Goal: Transaction & Acquisition: Purchase product/service

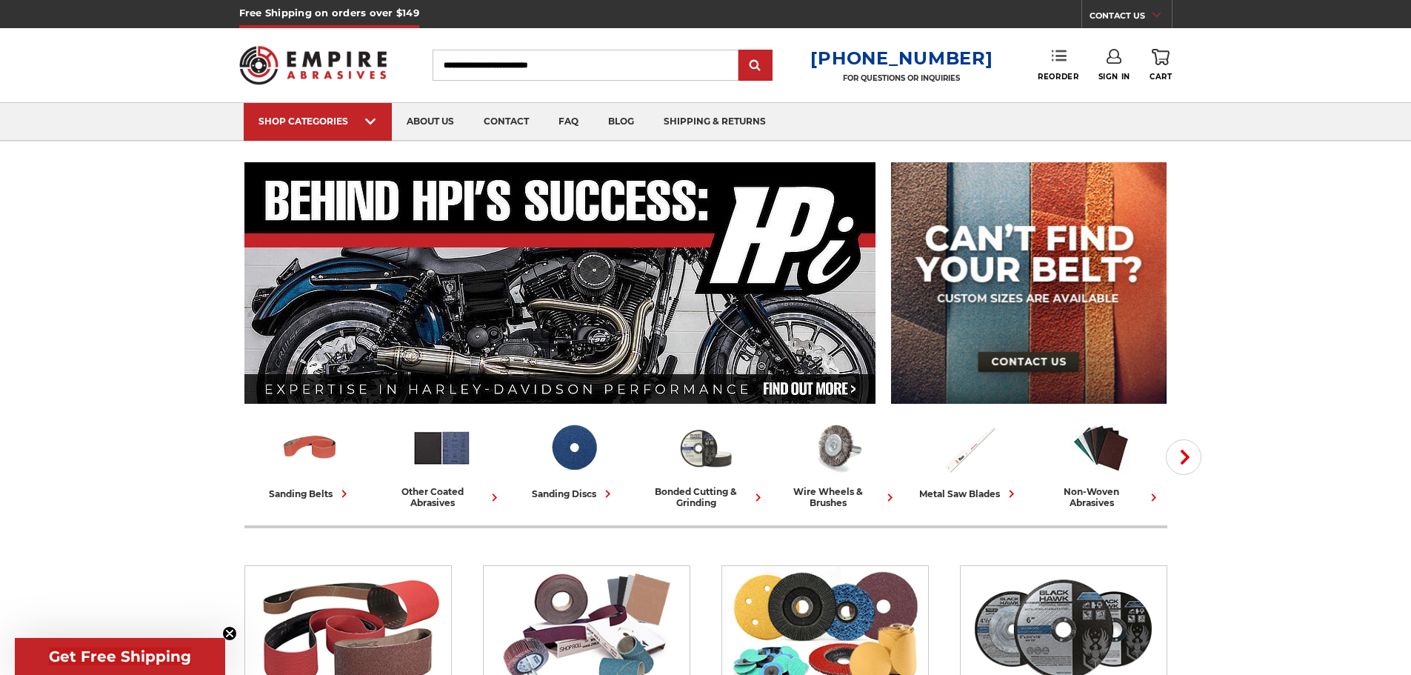
type input "**********"
click at [1057, 70] on link "Reorder" at bounding box center [1057, 65] width 41 height 32
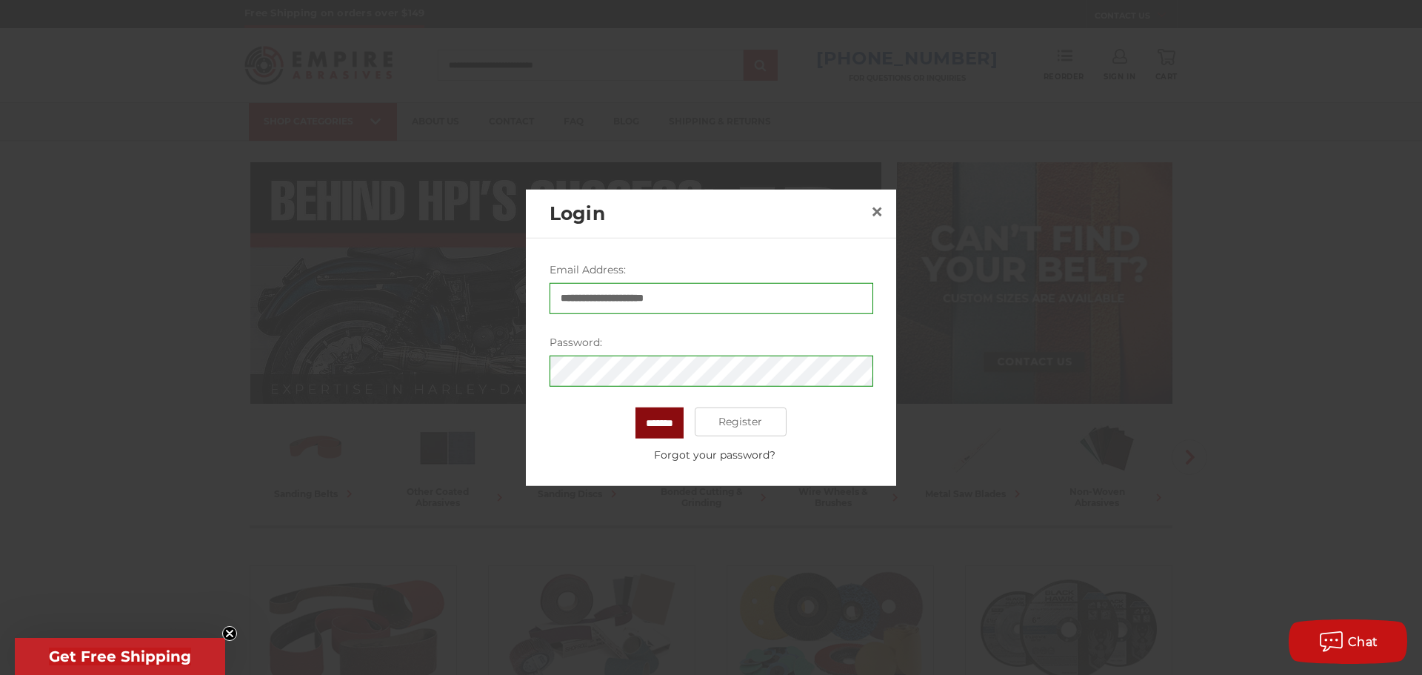
click at [647, 427] on input "*******" at bounding box center [659, 422] width 48 height 31
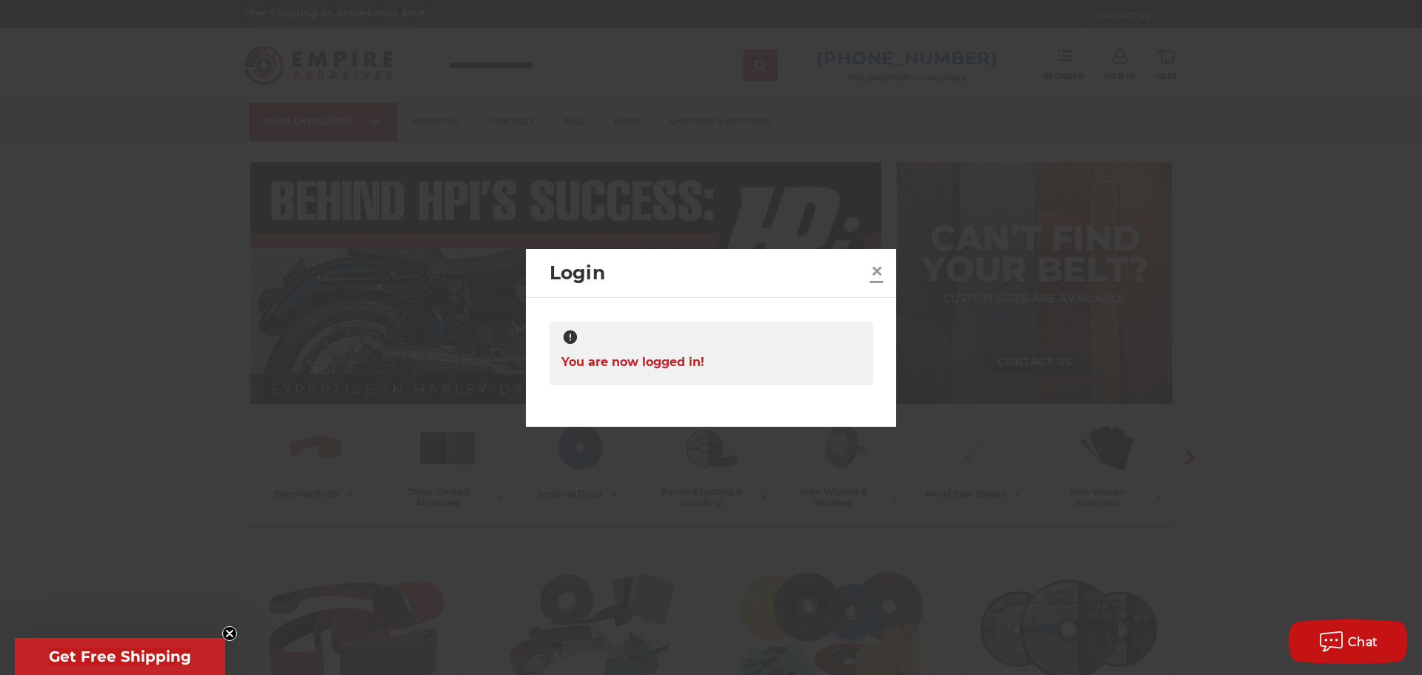
click at [879, 274] on span "×" at bounding box center [876, 270] width 13 height 29
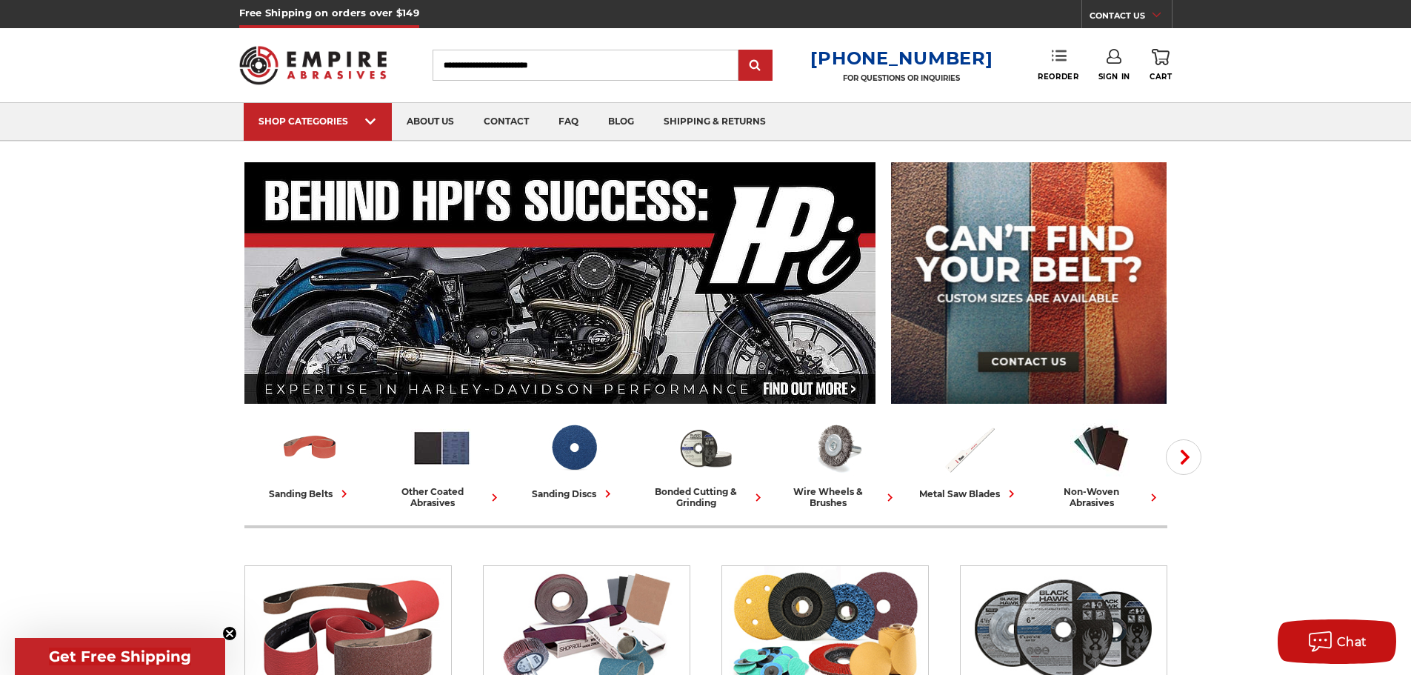
click at [1060, 58] on icon at bounding box center [1059, 55] width 15 height 15
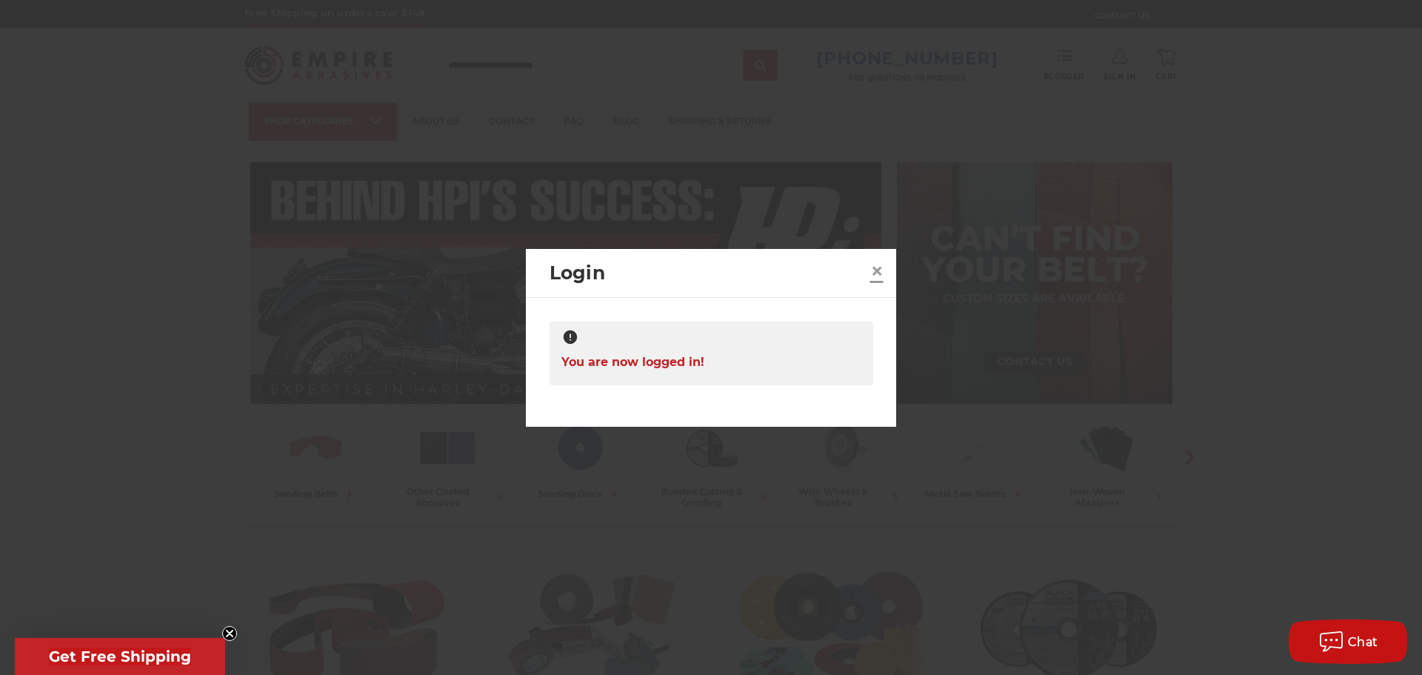
click at [878, 270] on span "×" at bounding box center [876, 270] width 13 height 29
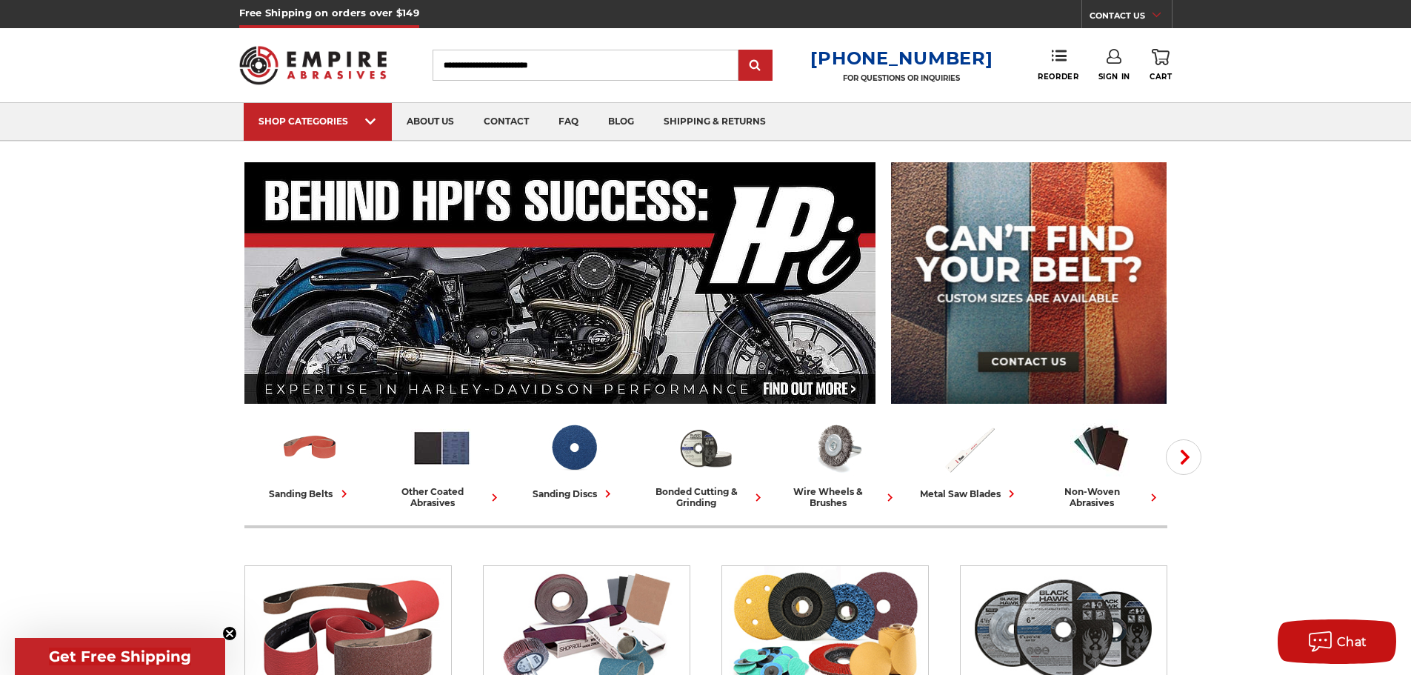
drag, startPoint x: 1331, startPoint y: 226, endPoint x: 1320, endPoint y: 231, distance: 11.6
click at [1112, 60] on icon at bounding box center [1113, 56] width 15 height 15
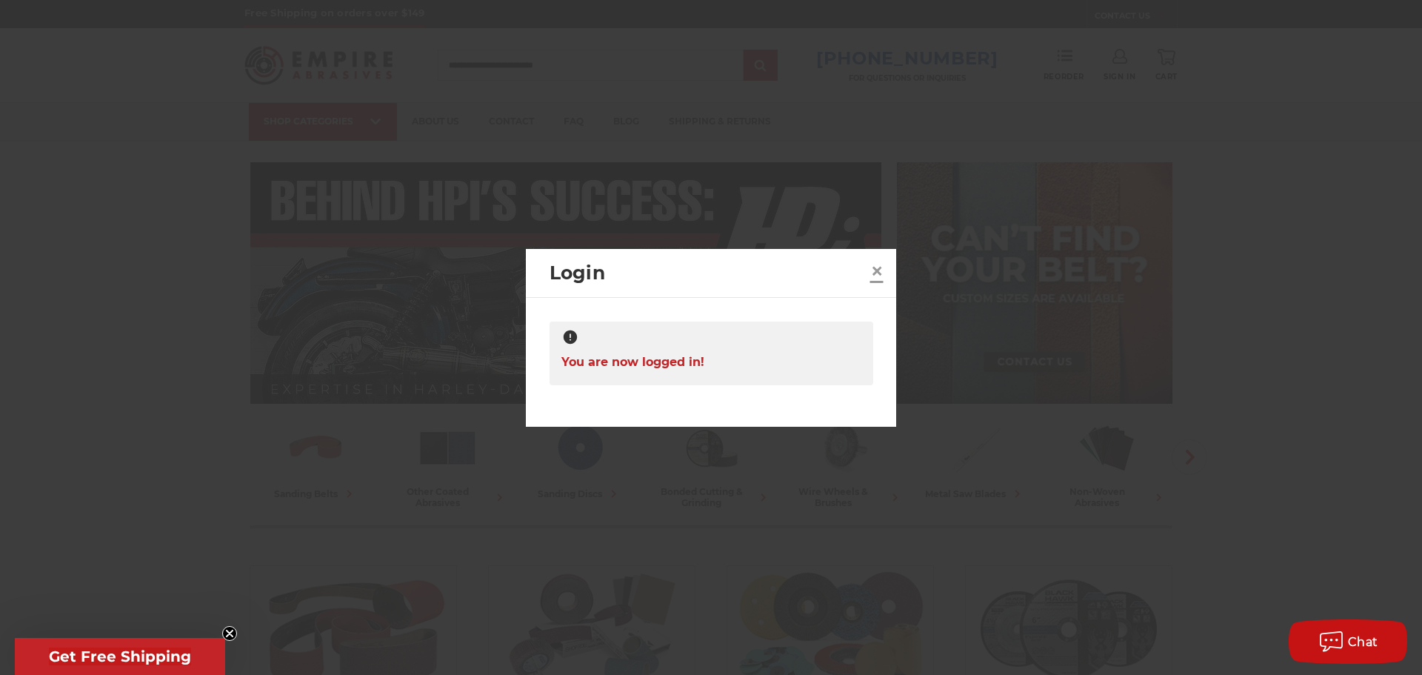
click at [876, 267] on span "×" at bounding box center [876, 270] width 13 height 29
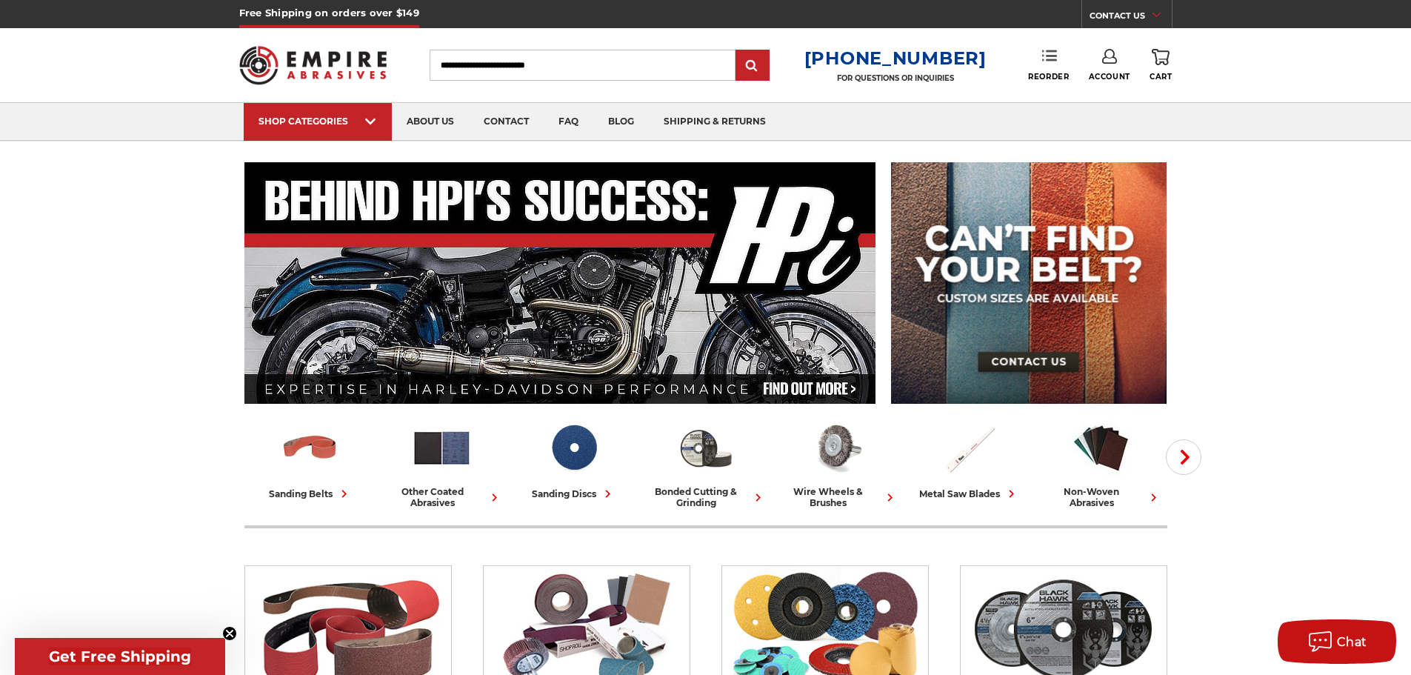
click at [1045, 69] on link "Reorder" at bounding box center [1048, 65] width 41 height 32
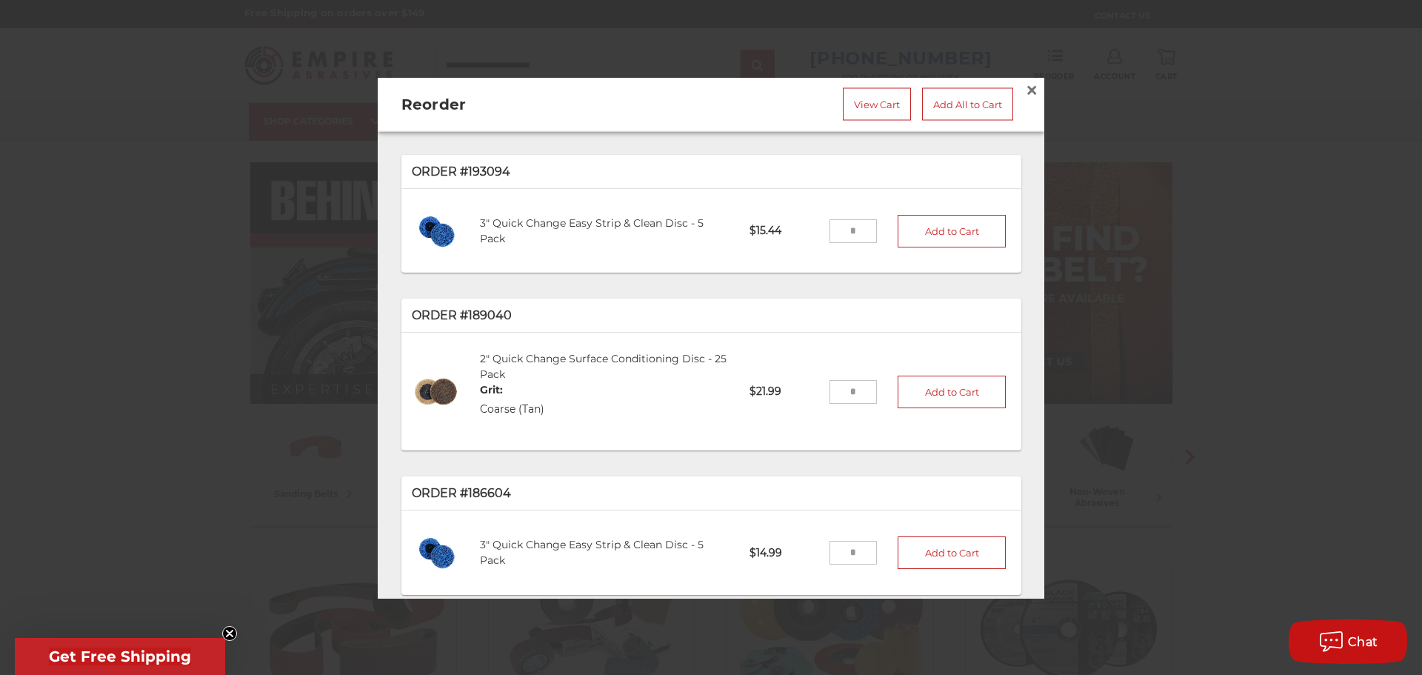
click at [846, 233] on input "tel" at bounding box center [853, 230] width 48 height 24
type input "*"
click at [940, 228] on button "Add to Cart" at bounding box center [952, 230] width 108 height 33
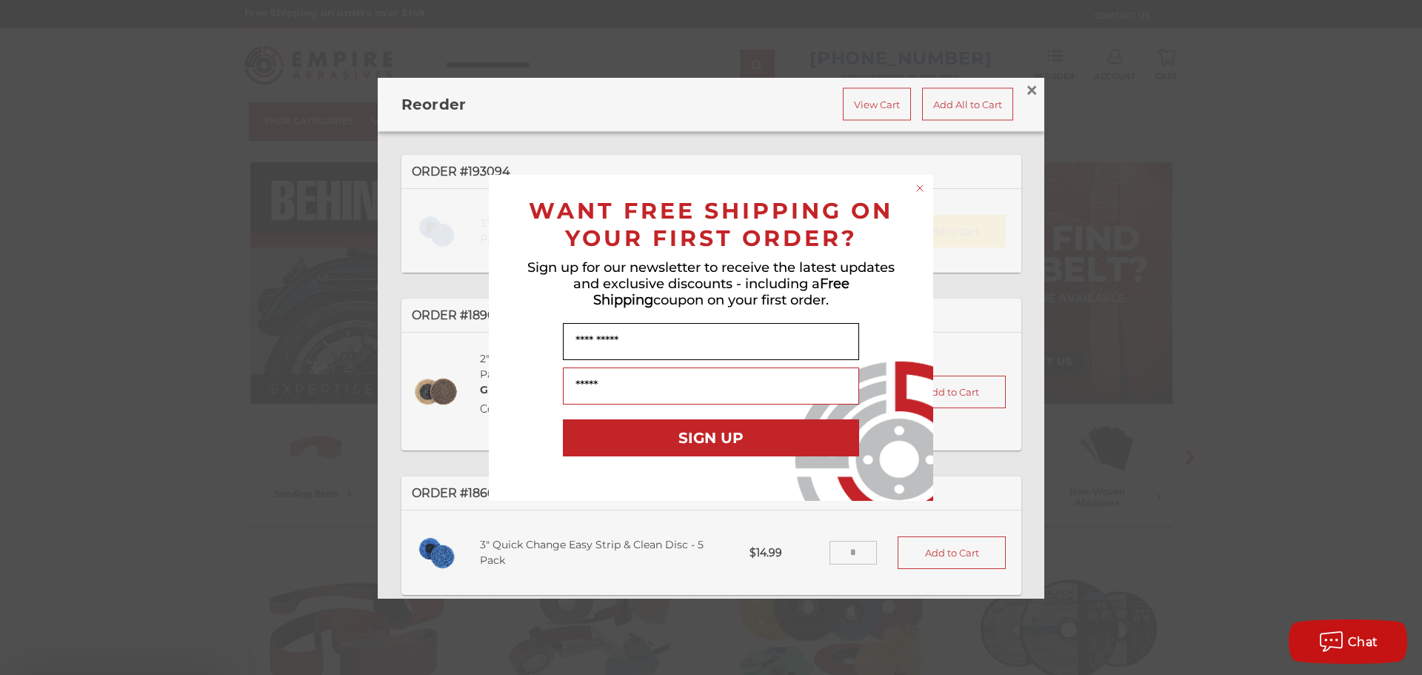
click at [841, 389] on div "WANT FREE SHIPPING ON YOUR FIRST ORDER? Sign up for our newsletter to receive t…" at bounding box center [711, 338] width 415 height 296
click at [919, 188] on icon "Close dialog" at bounding box center [920, 188] width 6 height 6
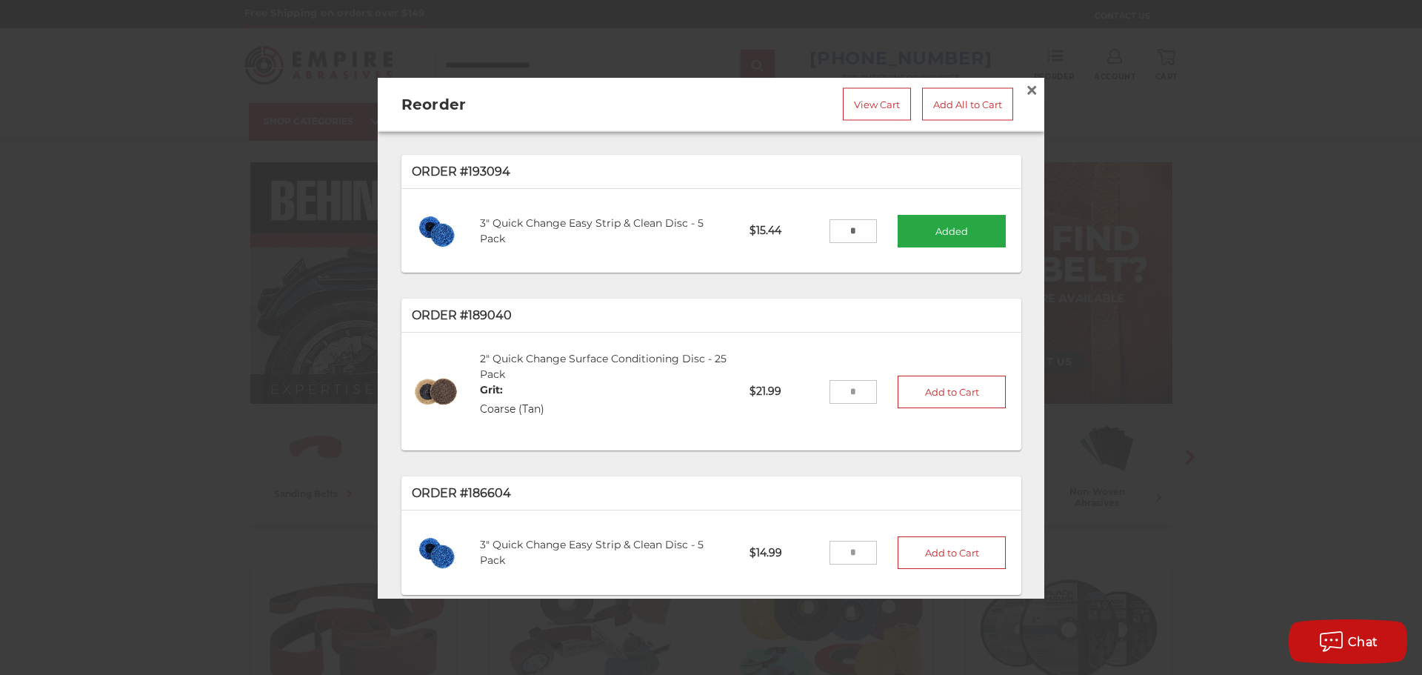
click at [841, 386] on input "tel" at bounding box center [853, 391] width 48 height 24
type input "*"
click at [915, 387] on button "Add to Cart" at bounding box center [952, 391] width 108 height 33
click at [860, 104] on link "View Cart" at bounding box center [877, 103] width 68 height 33
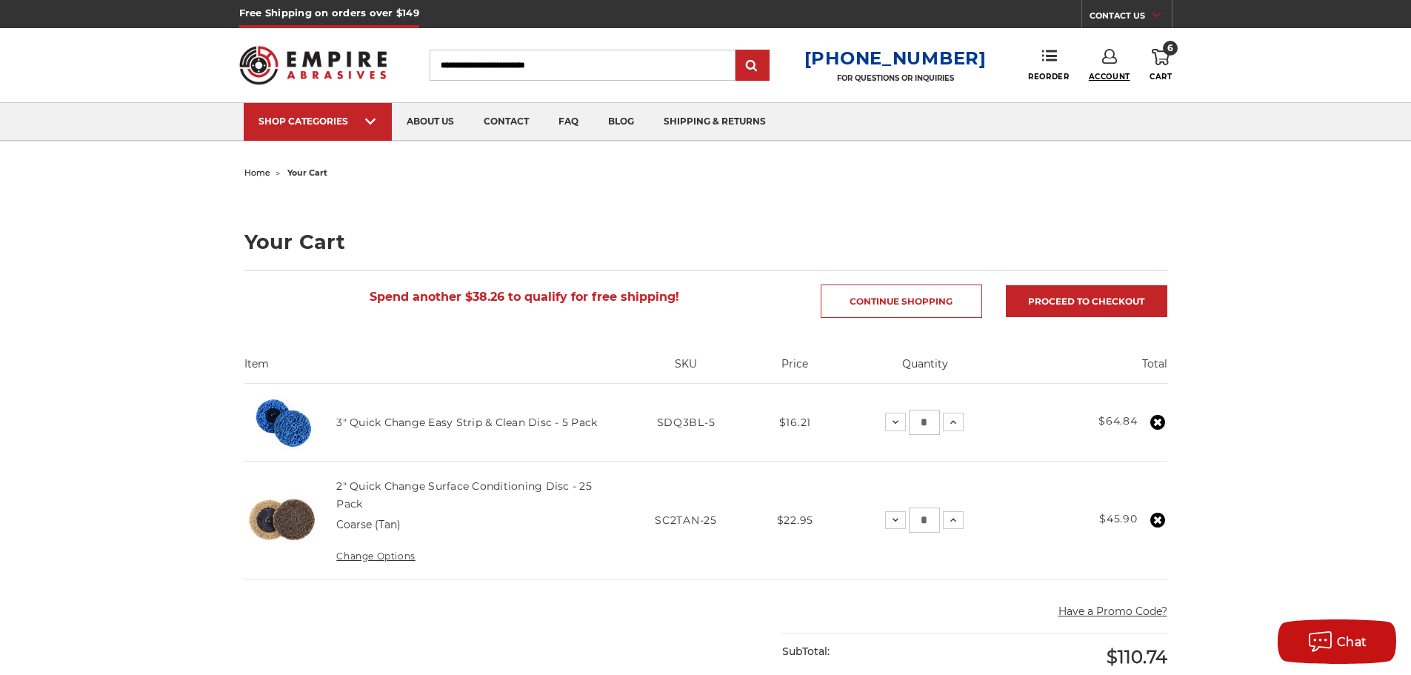
click at [1105, 77] on span "Account" at bounding box center [1109, 77] width 41 height 10
click at [1122, 94] on link "Account" at bounding box center [1109, 96] width 106 height 28
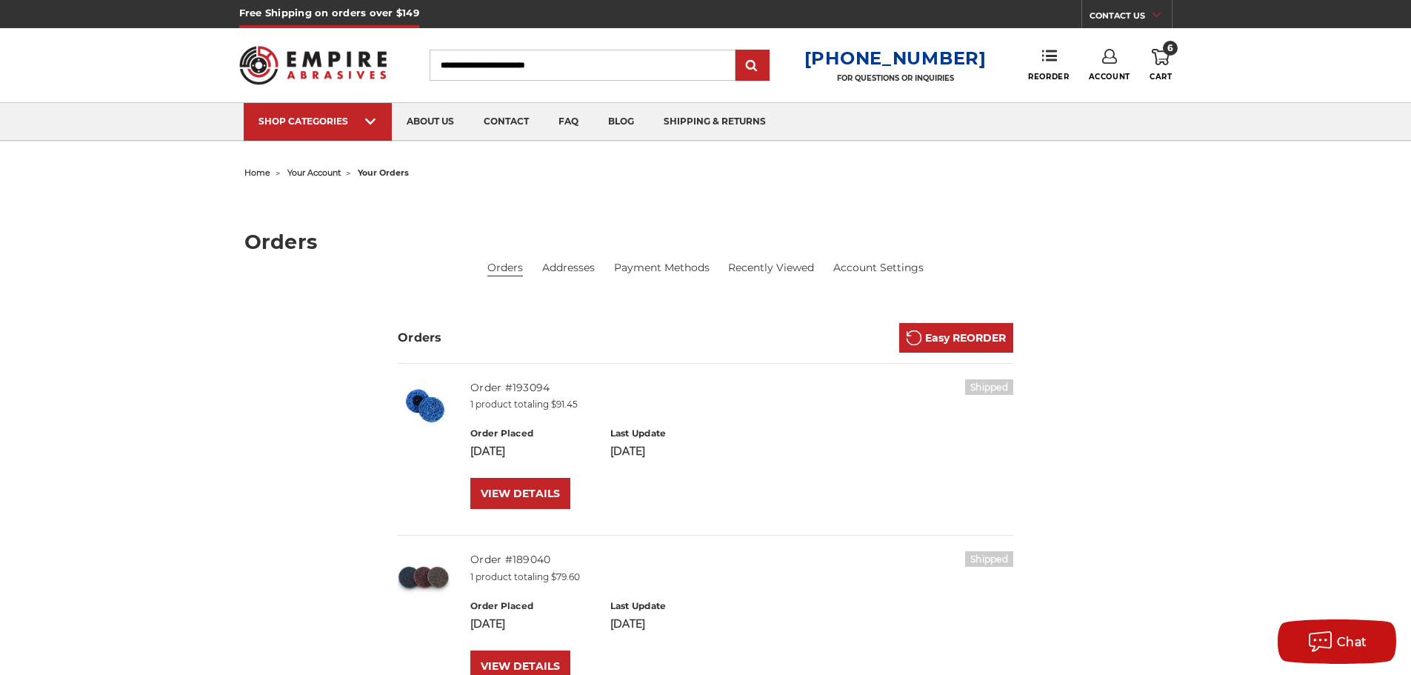
click at [314, 175] on span "your account" at bounding box center [313, 172] width 53 height 10
click at [250, 170] on span "home" at bounding box center [257, 172] width 26 height 10
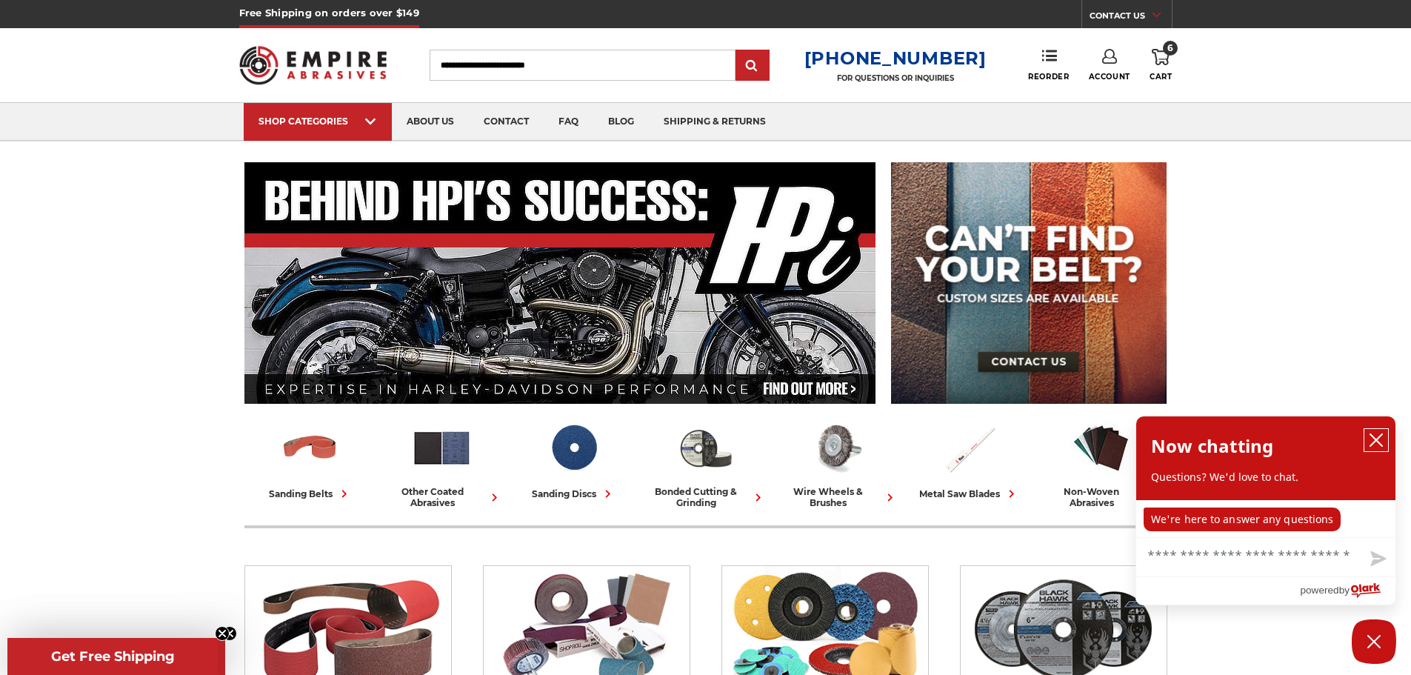
click at [1374, 442] on icon "close chatbox" at bounding box center [1376, 440] width 12 height 12
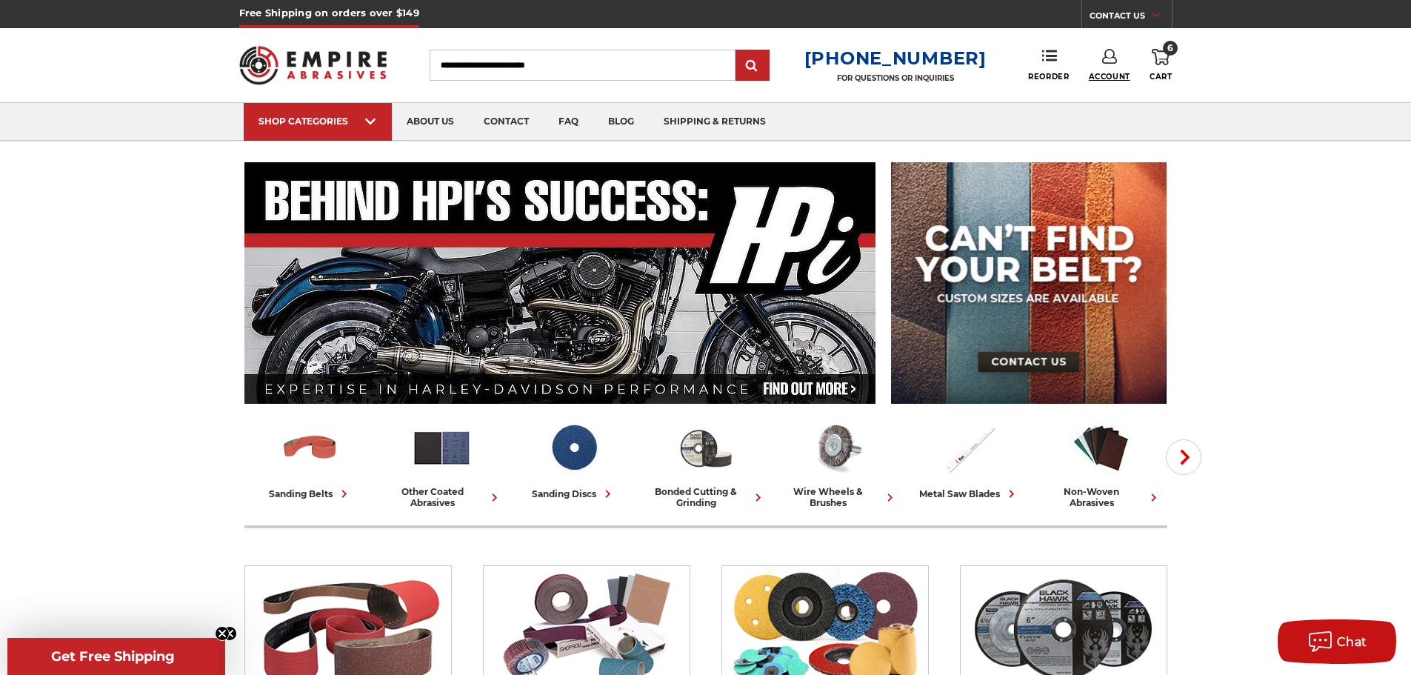
click at [1108, 72] on span "Account" at bounding box center [1109, 77] width 41 height 10
click at [1105, 96] on link "Account" at bounding box center [1109, 96] width 106 height 28
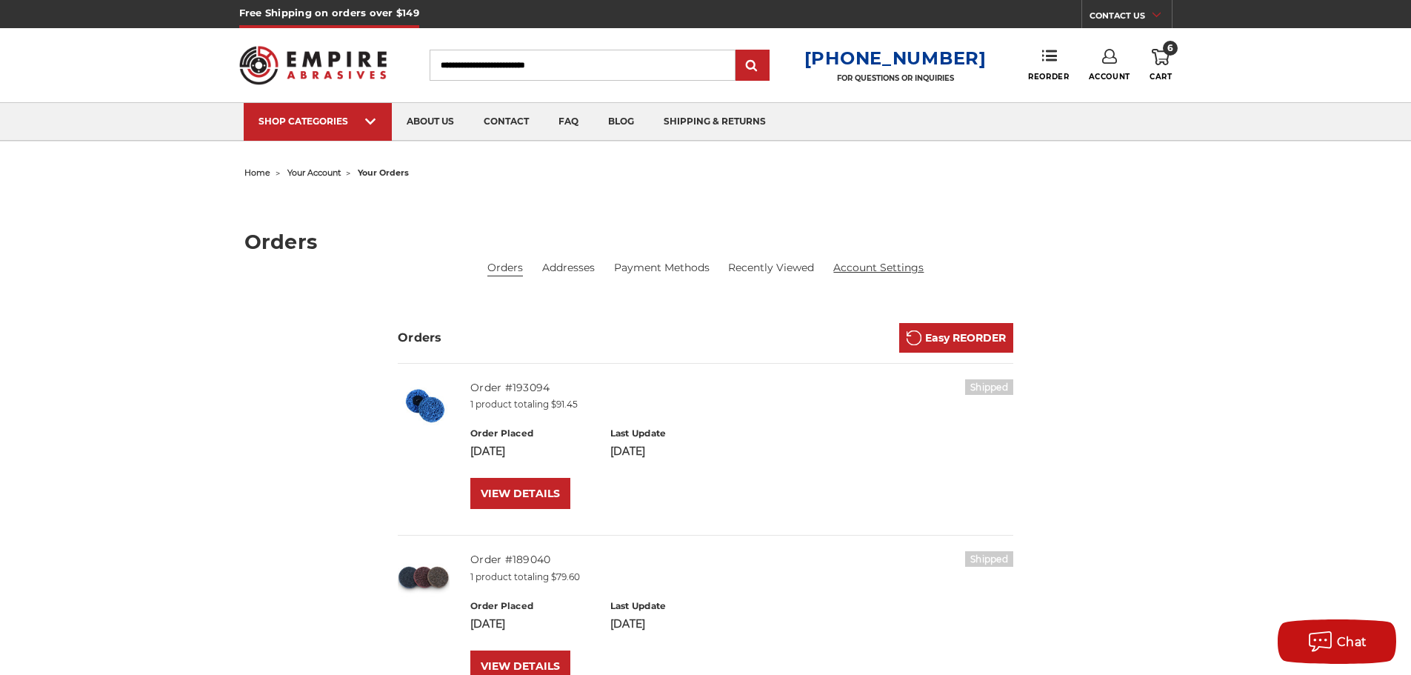
click at [881, 266] on link "Account Settings" at bounding box center [878, 268] width 90 height 16
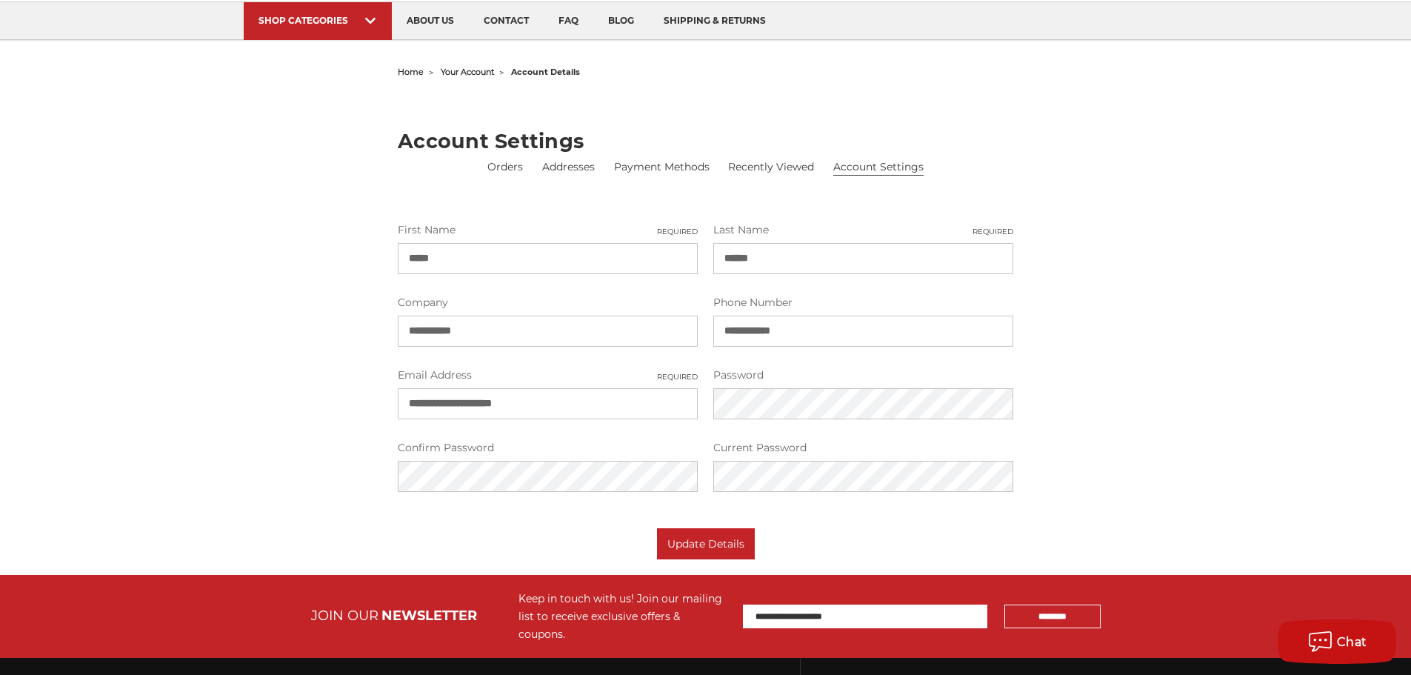
scroll to position [74, 0]
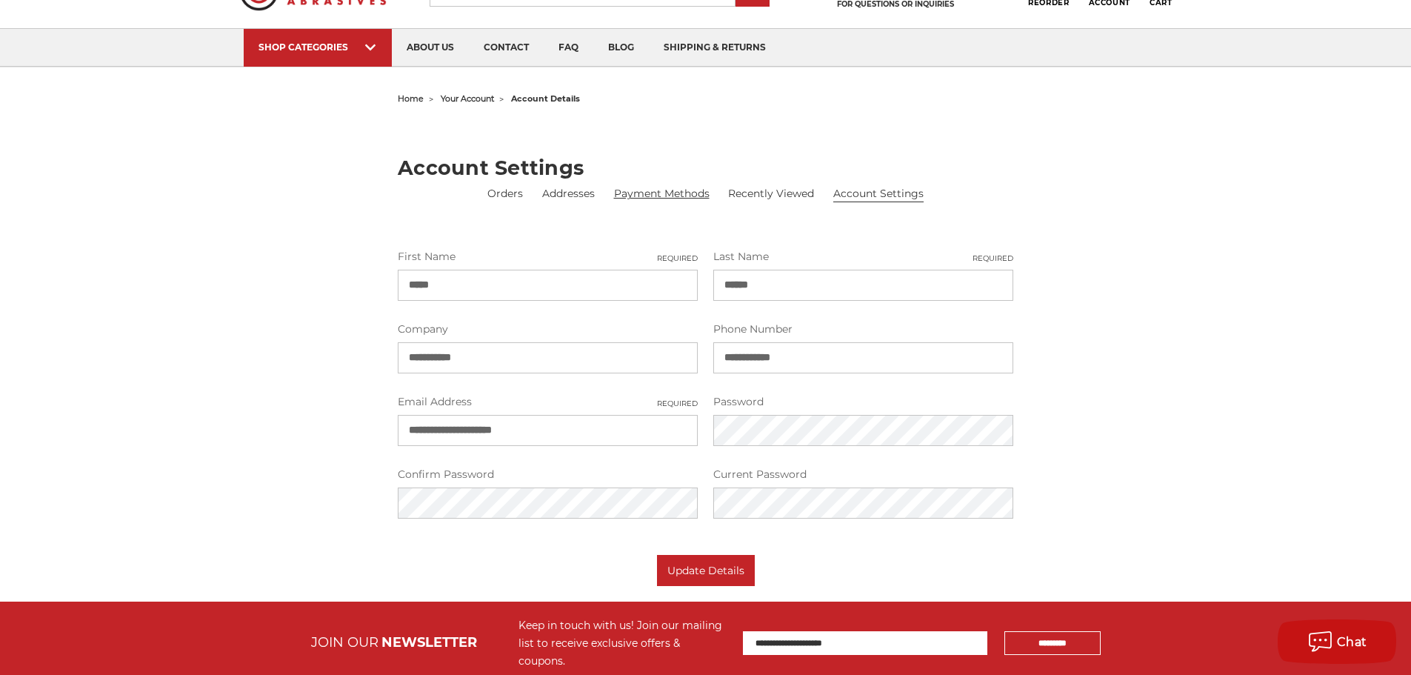
click at [663, 194] on link "Payment Methods" at bounding box center [662, 194] width 96 height 16
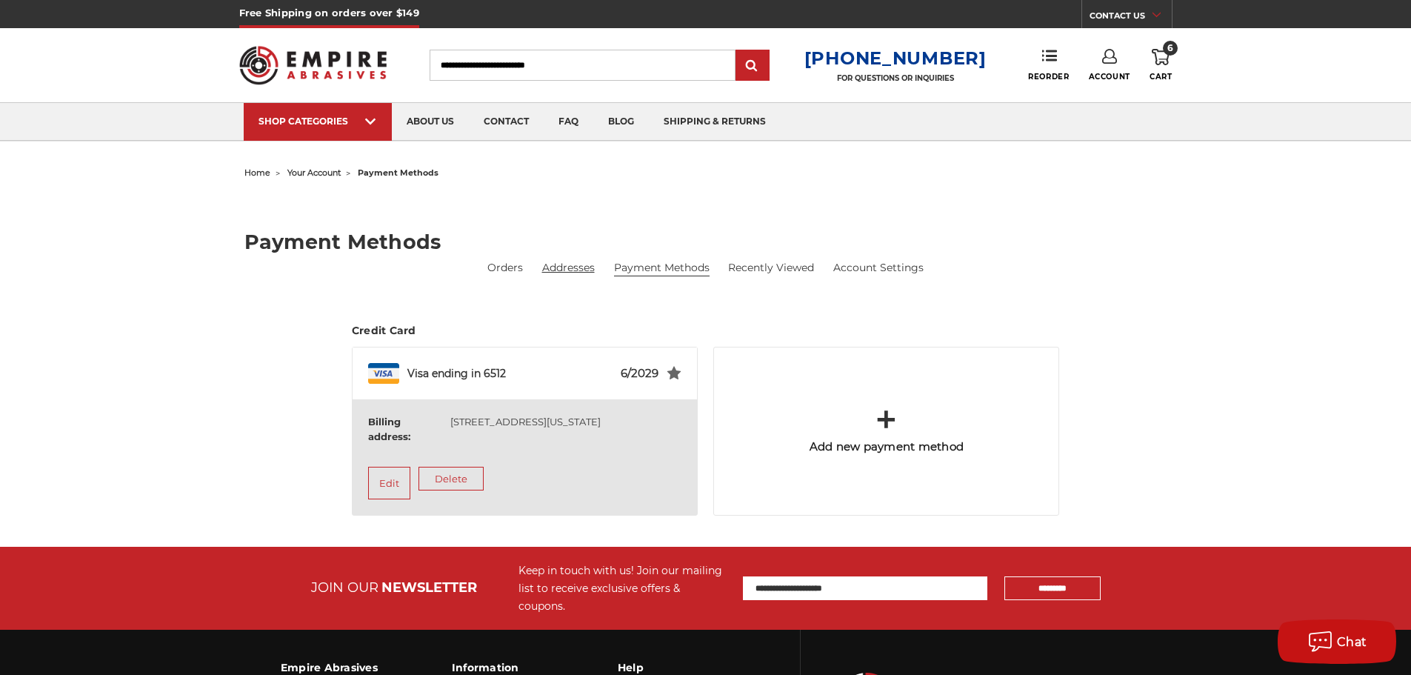
click at [567, 267] on link "Addresses" at bounding box center [568, 268] width 53 height 16
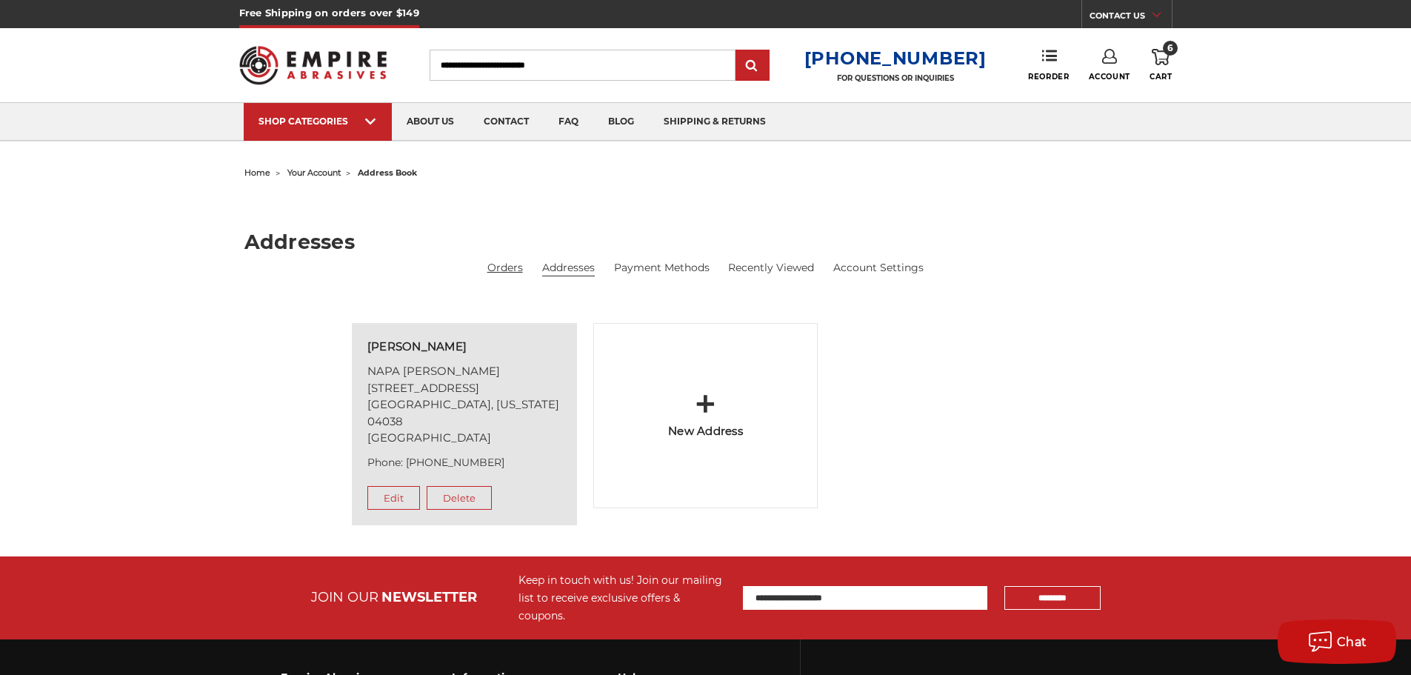
click at [521, 267] on link "Orders" at bounding box center [505, 268] width 36 height 16
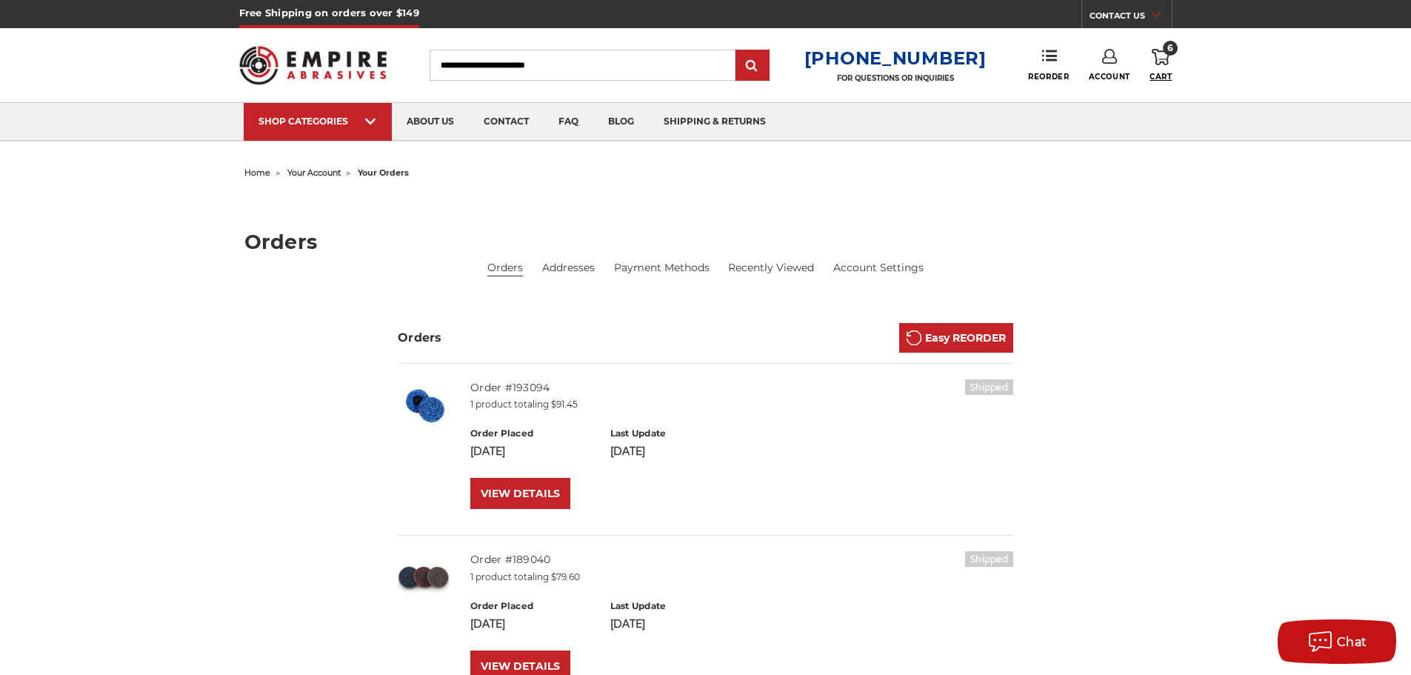
click at [1165, 73] on span "Cart" at bounding box center [1160, 77] width 22 height 10
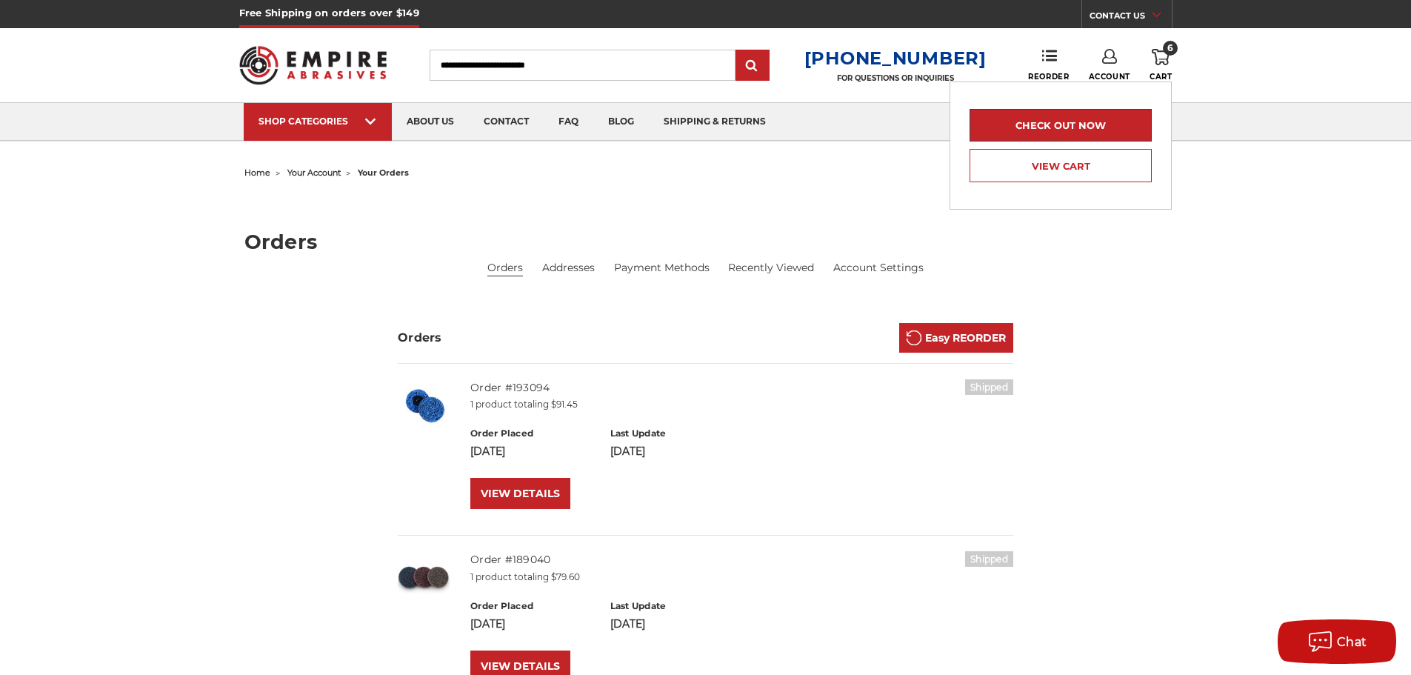
click at [1083, 124] on link "Check out now" at bounding box center [1060, 125] width 182 height 33
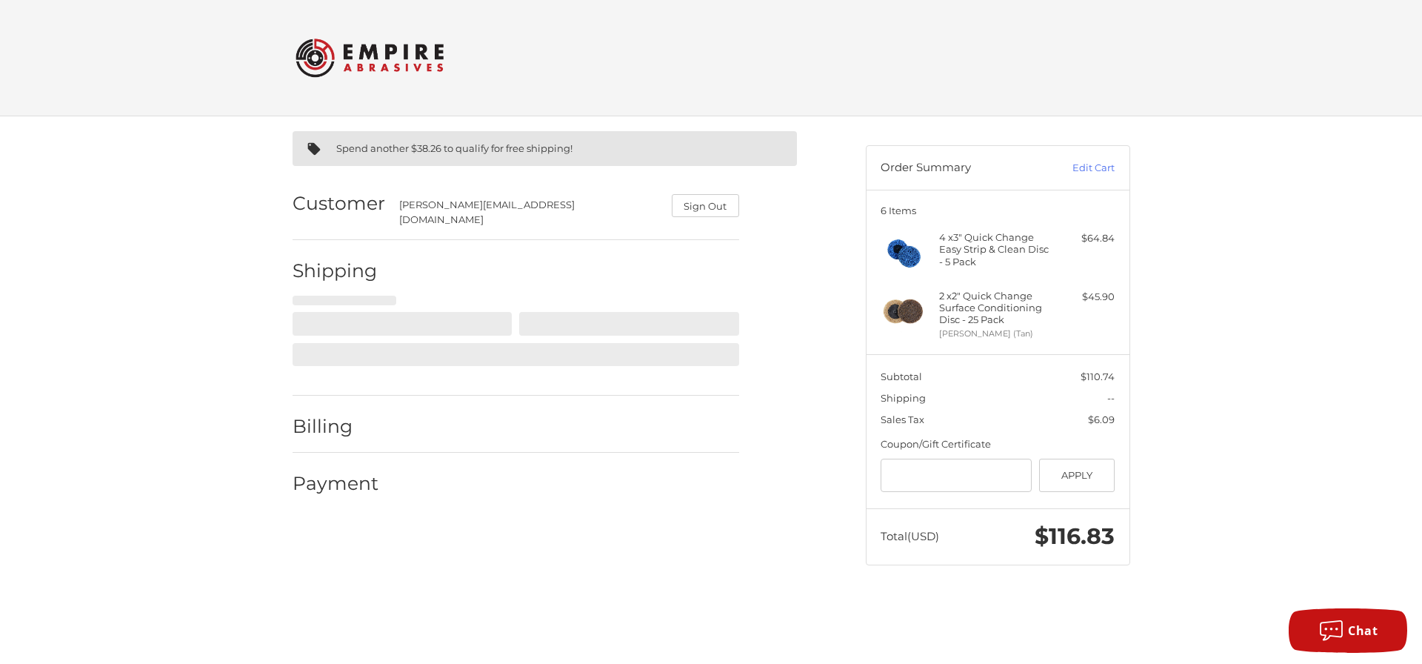
select select "**"
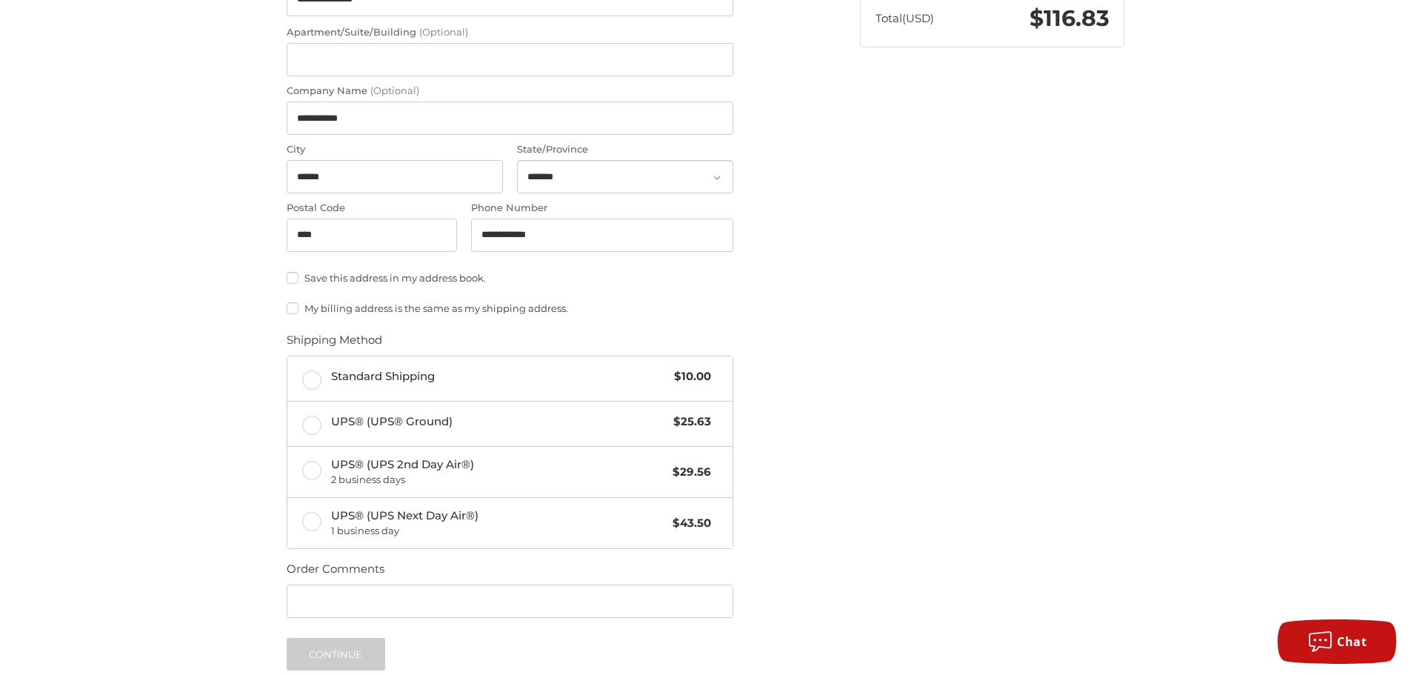
scroll to position [518, 0]
click at [311, 365] on label "Standard Shipping $10.00" at bounding box center [509, 377] width 445 height 44
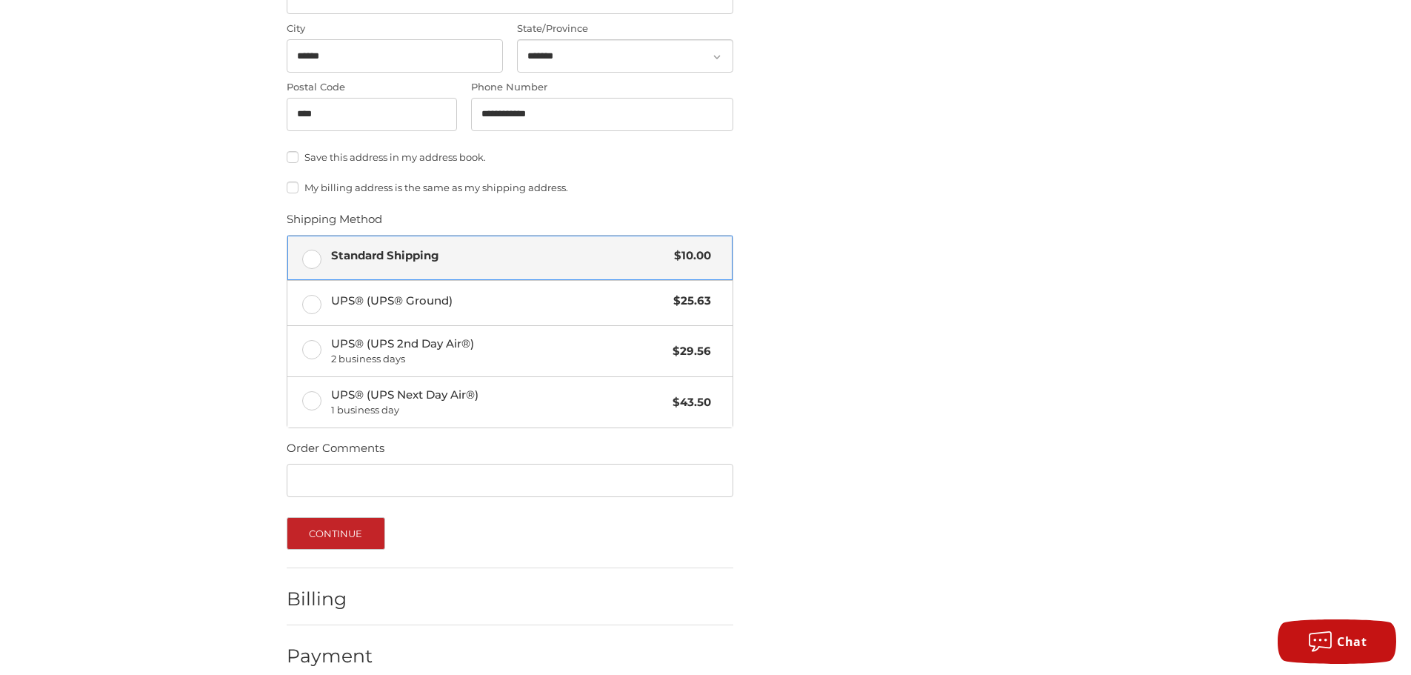
scroll to position [649, 0]
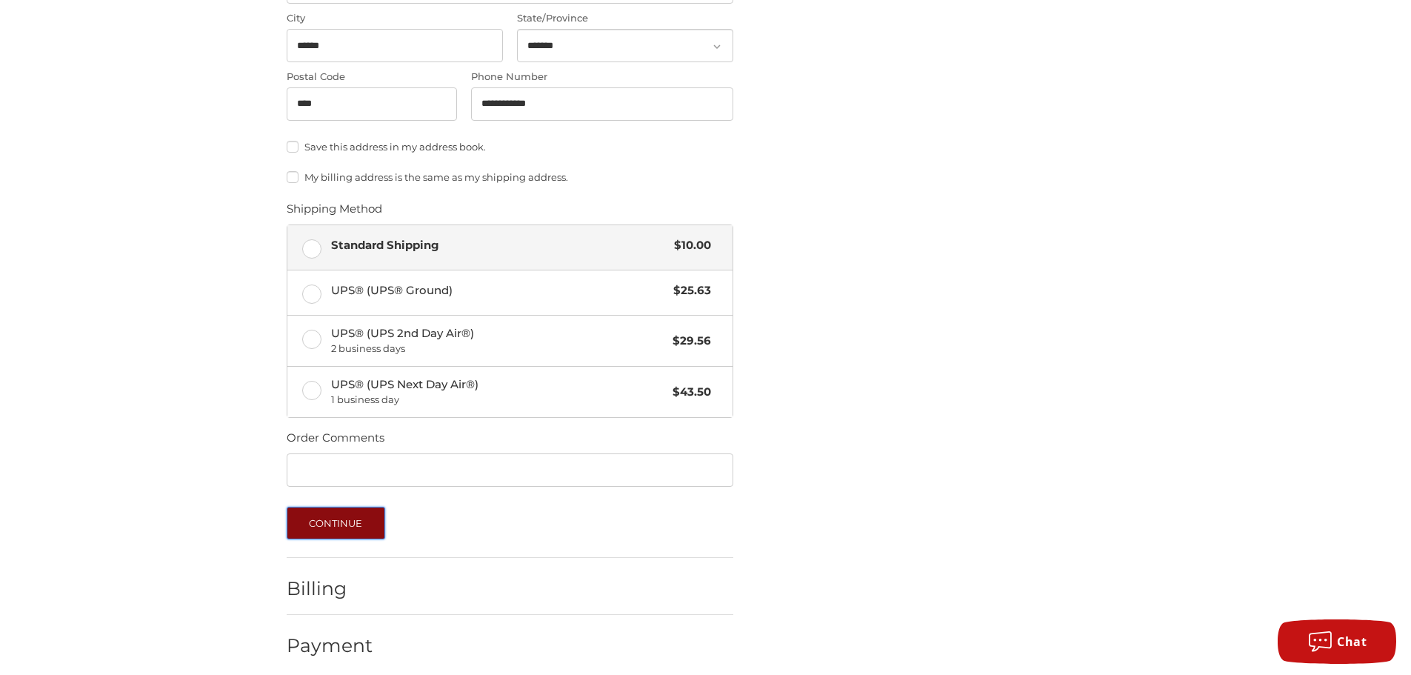
click at [346, 512] on button "Continue" at bounding box center [336, 523] width 98 height 33
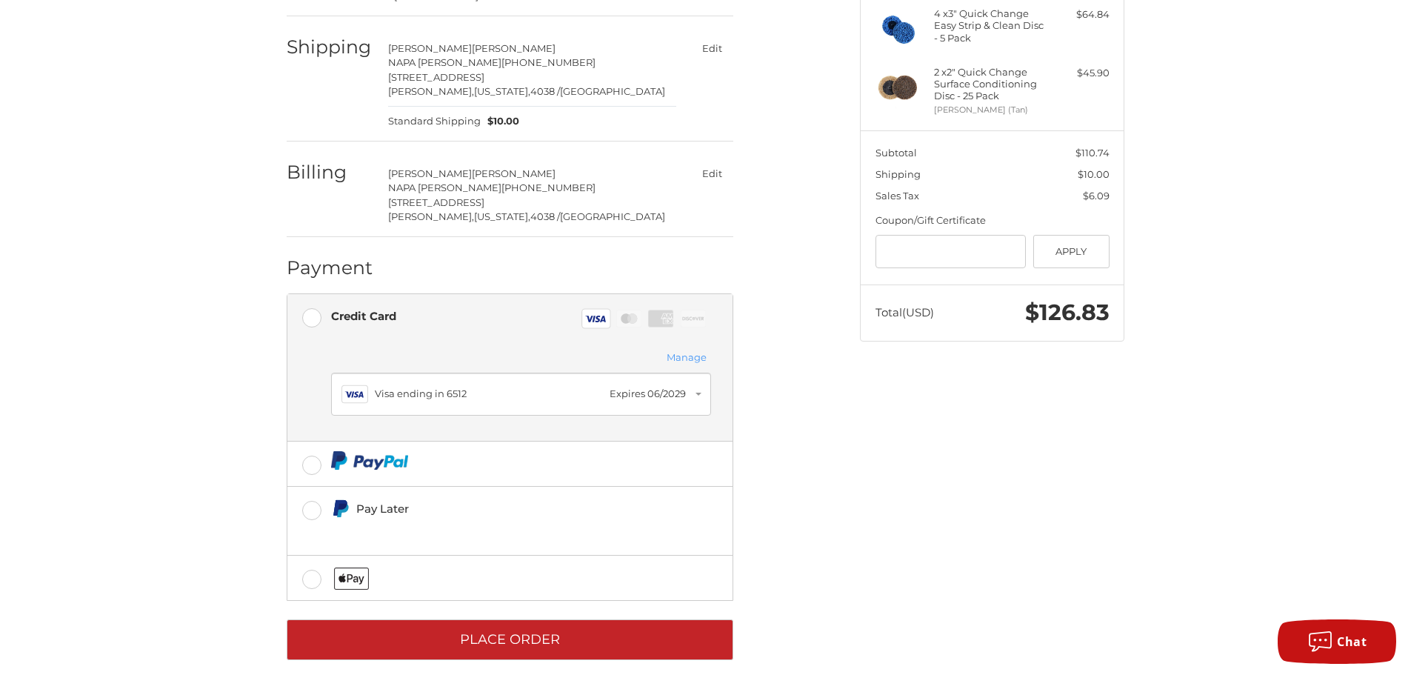
scroll to position [232, 0]
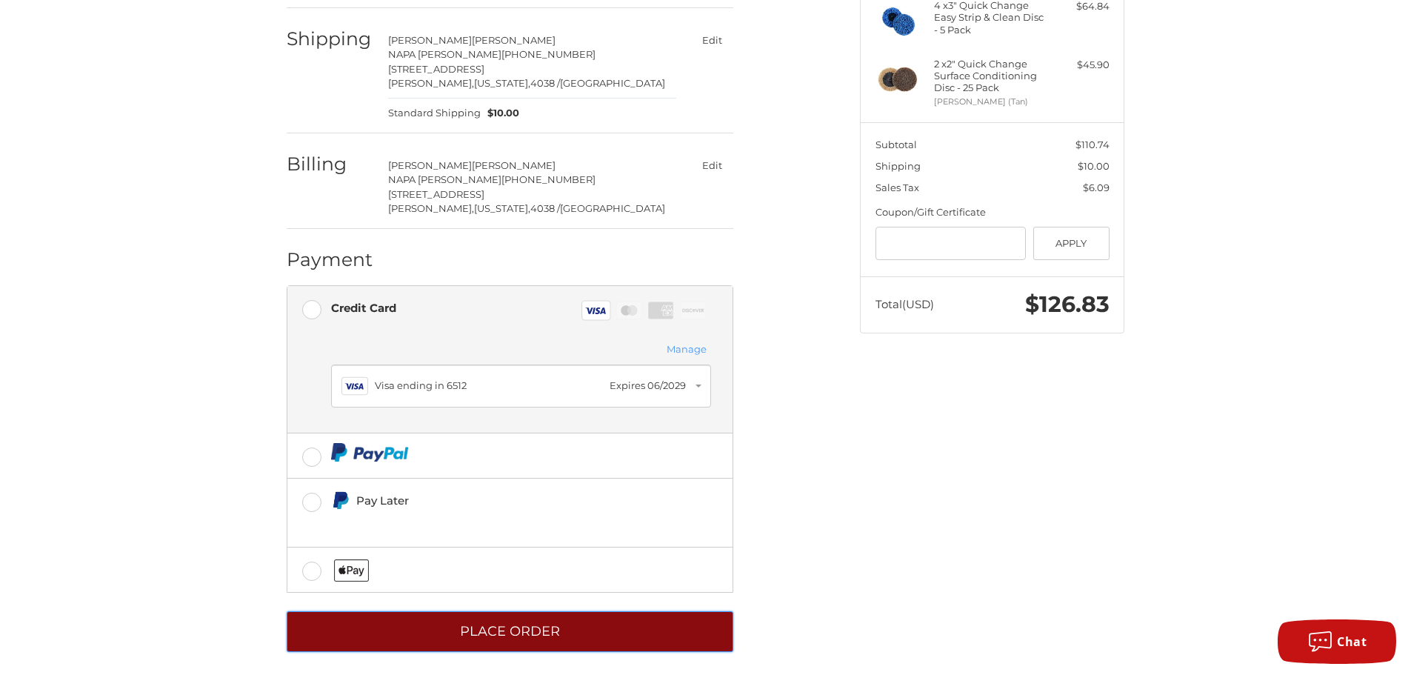
click at [581, 629] on button "Place Order" at bounding box center [510, 631] width 447 height 41
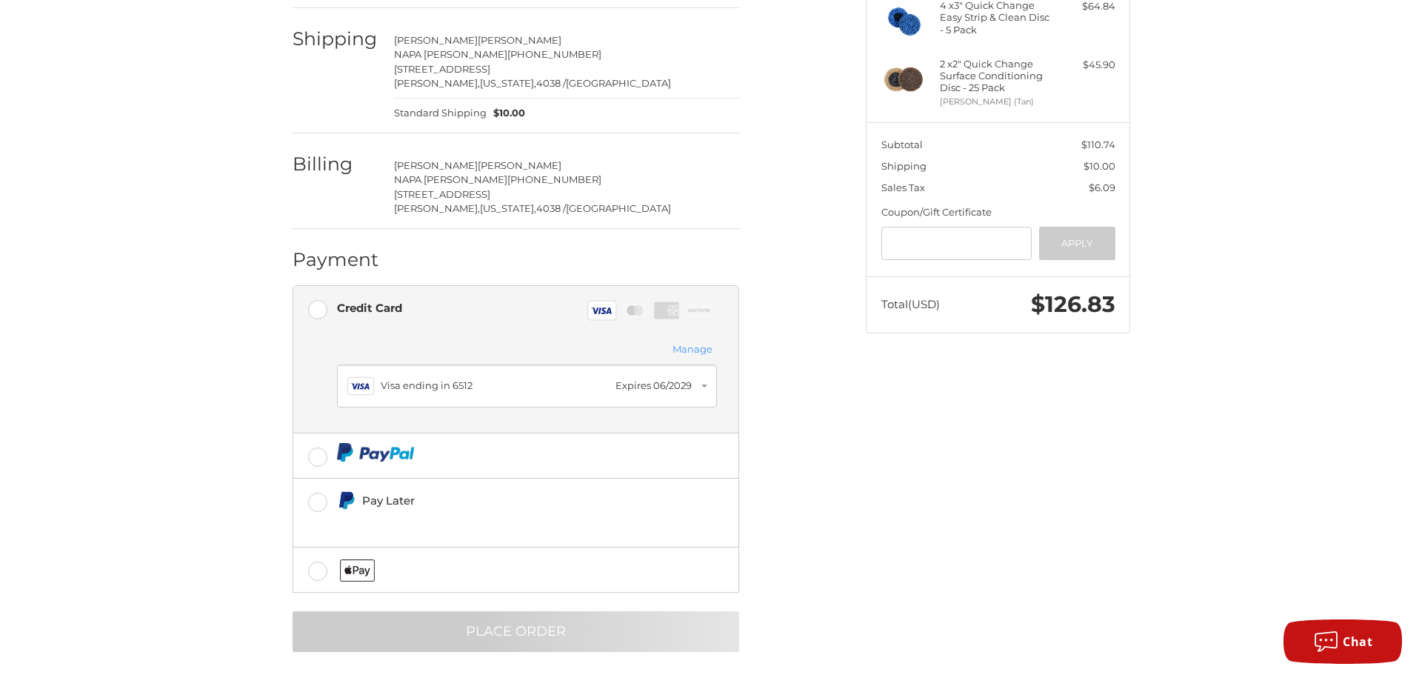
scroll to position [0, 0]
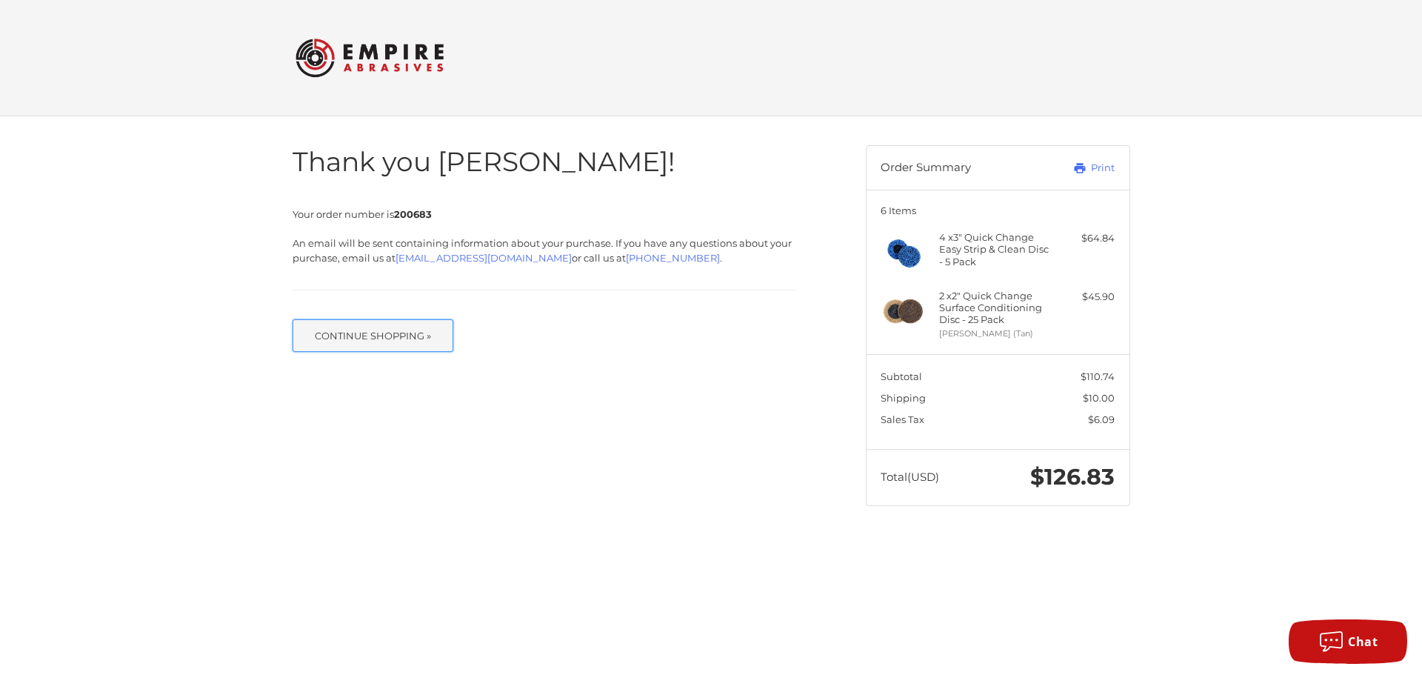
click at [374, 344] on button "Continue Shopping »" at bounding box center [373, 335] width 161 height 33
